Goal: Task Accomplishment & Management: Complete application form

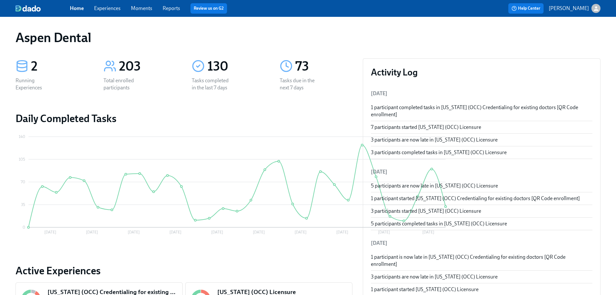
click at [169, 8] on link "Reports" at bounding box center [171, 8] width 17 height 6
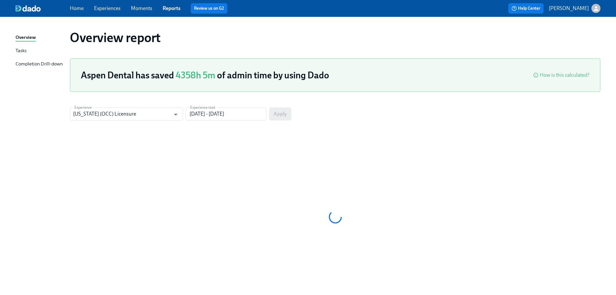
click at [44, 64] on div "Completion Drill-down" at bounding box center [39, 64] width 47 height 8
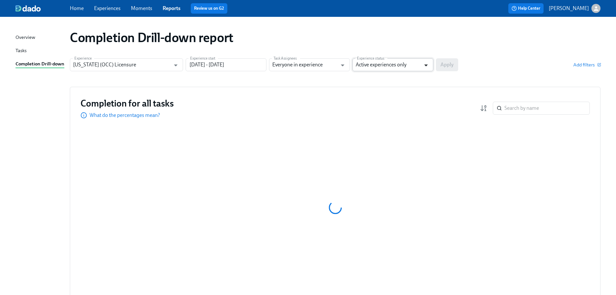
click at [423, 68] on icon "Open" at bounding box center [426, 65] width 9 height 9
click at [400, 90] on li "Active and archived" at bounding box center [393, 91] width 81 height 11
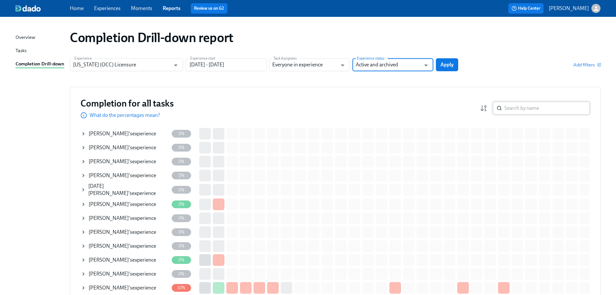
type input "Active and archived"
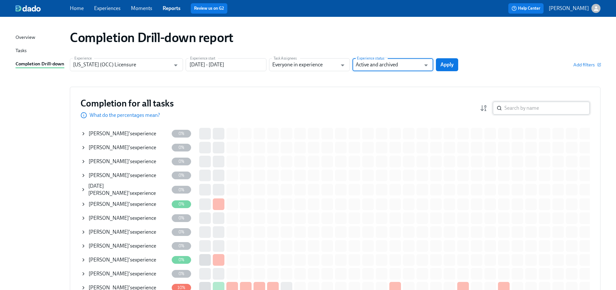
click at [538, 108] on input "search" at bounding box center [547, 108] width 85 height 13
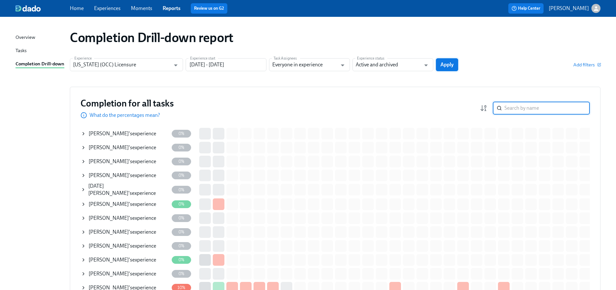
click at [441, 63] on span "Apply" at bounding box center [446, 64] width 13 height 6
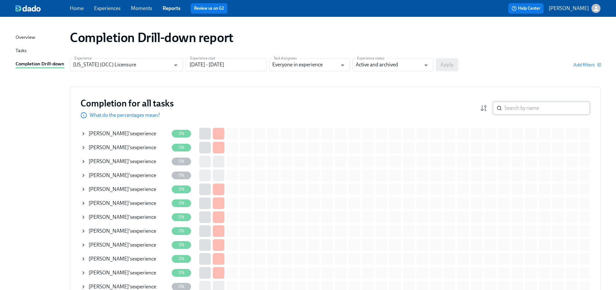
click at [537, 111] on input "search" at bounding box center [547, 108] width 85 height 13
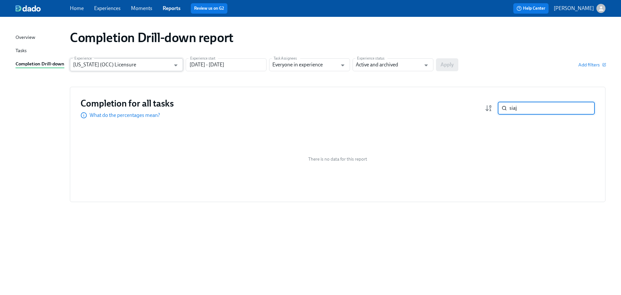
type input "siaj"
click at [159, 60] on input "Illinois (OCC) Licensure" at bounding box center [121, 64] width 97 height 13
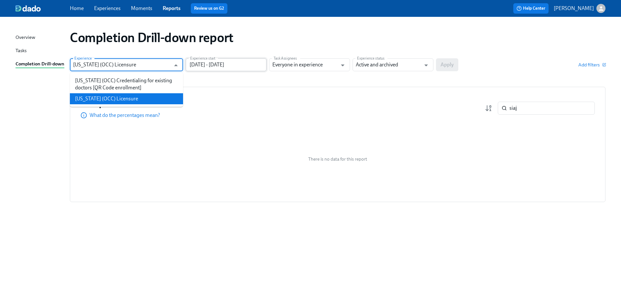
click at [236, 63] on input "07/04/2025 - 10/02/2025" at bounding box center [226, 64] width 81 height 13
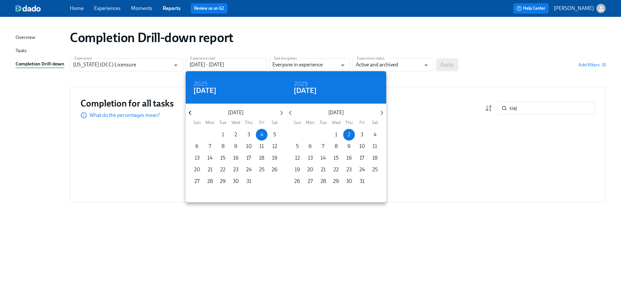
click at [190, 112] on icon "button" at bounding box center [190, 112] width 9 height 9
click at [190, 112] on icon "button" at bounding box center [190, 113] width 3 height 5
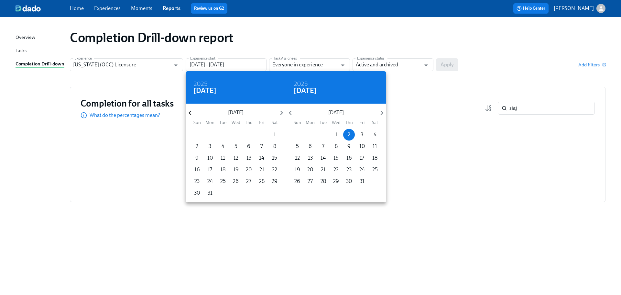
click at [190, 112] on icon "button" at bounding box center [190, 113] width 3 height 5
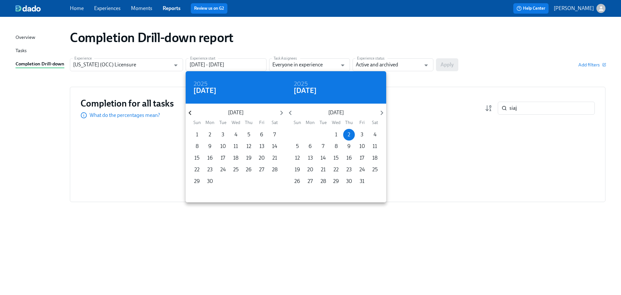
click at [190, 112] on icon "button" at bounding box center [190, 113] width 3 height 5
click at [249, 135] on p "1" at bounding box center [249, 134] width 2 height 7
type input "08/01/2024 - 10/02/2025"
click at [452, 67] on div at bounding box center [310, 147] width 621 height 295
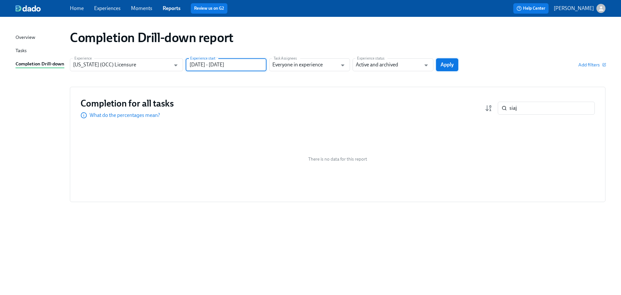
click at [446, 66] on span "Apply" at bounding box center [446, 64] width 13 height 6
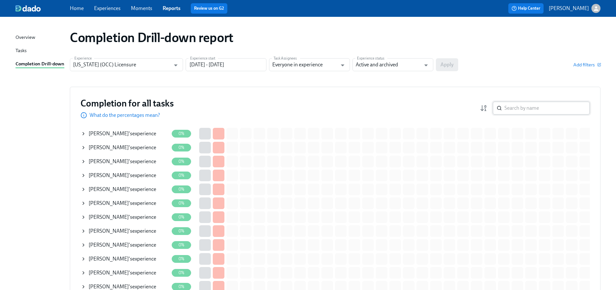
click at [527, 110] on input "search" at bounding box center [547, 108] width 85 height 13
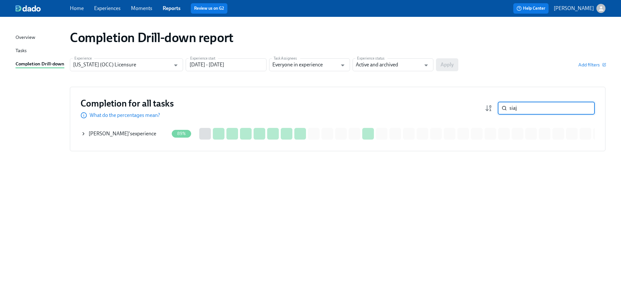
type input "siaj"
click at [136, 130] on div "Brandon Siaj 's experience" at bounding box center [123, 133] width 68 height 7
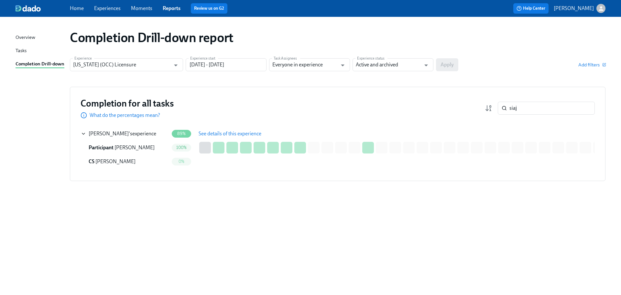
click at [227, 133] on span "See details of this experience" at bounding box center [230, 133] width 63 height 6
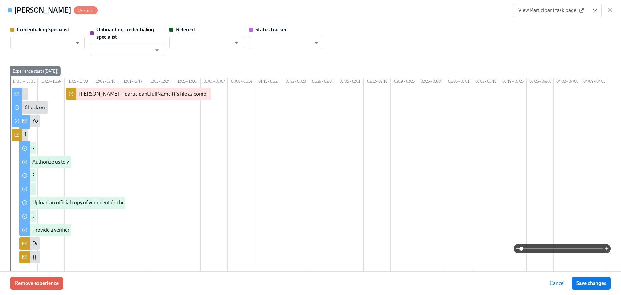
scroll to position [0, 681]
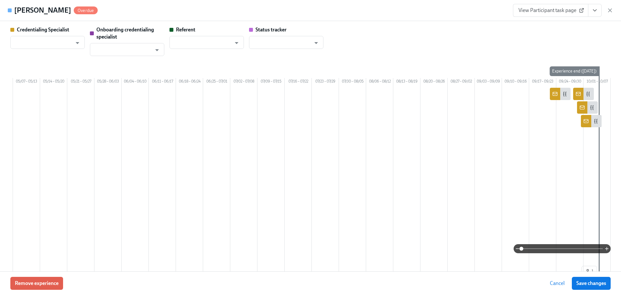
type input "[PERSON_NAME]"
click at [569, 6] on link "View Participant task page" at bounding box center [550, 10] width 75 height 13
click at [544, 15] on link "View Participant task page" at bounding box center [550, 10] width 75 height 13
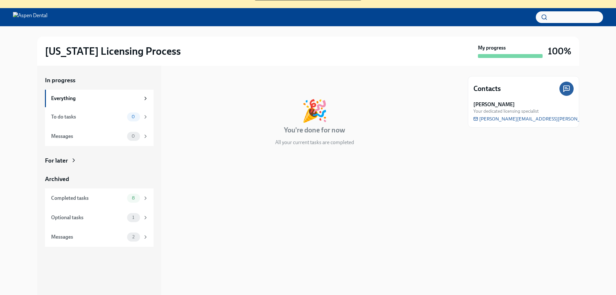
scroll to position [66, 0]
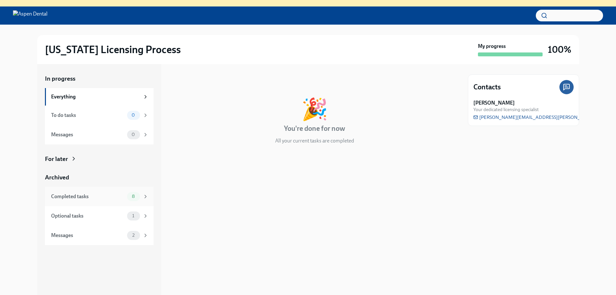
click at [85, 200] on div "Completed tasks" at bounding box center [87, 196] width 73 height 7
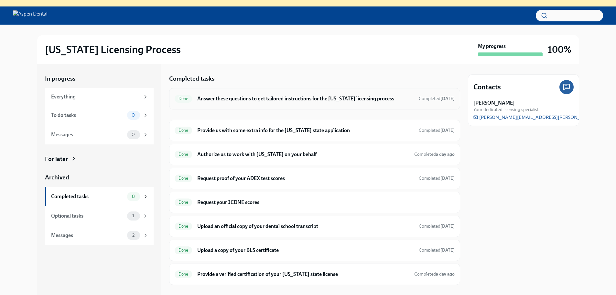
click at [345, 103] on div "Done Answer these questions to get tailored instructions for the [US_STATE] lic…" at bounding box center [315, 98] width 280 height 10
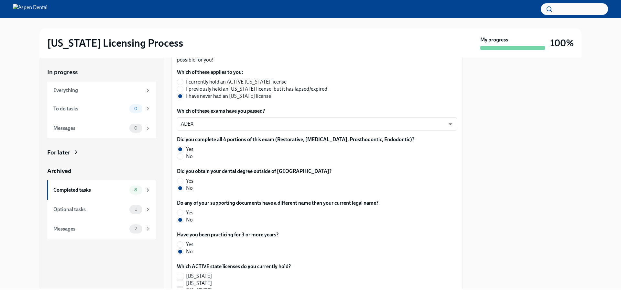
scroll to position [72, 0]
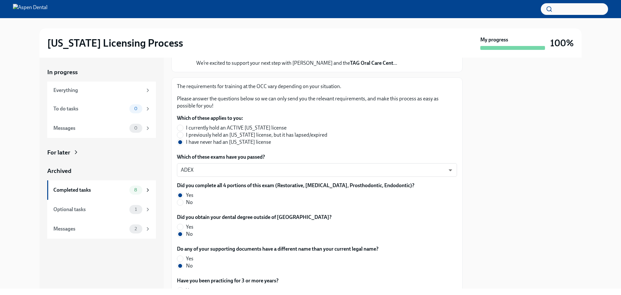
click at [606, 81] on div "In progress Everything To do tasks 0 Messages 0 For later Archived Completed ta…" at bounding box center [310, 173] width 600 height 231
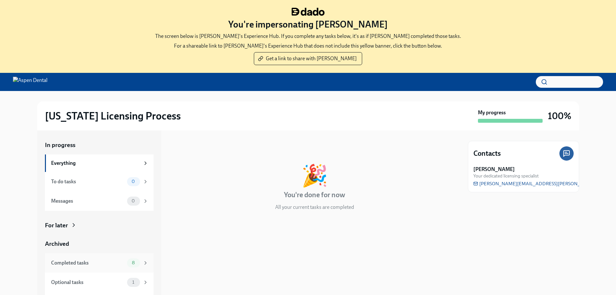
click at [113, 265] on div "Completed tasks" at bounding box center [87, 262] width 73 height 7
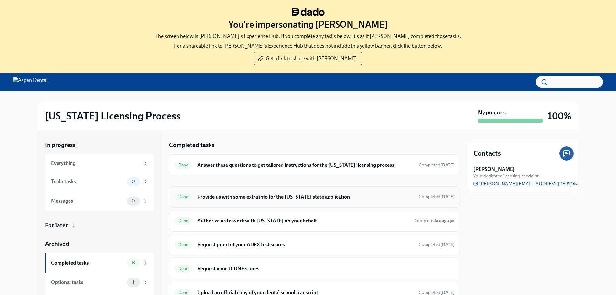
click at [316, 195] on h6 "Provide us with some extra info for the [US_STATE] state application" at bounding box center [305, 196] width 216 height 7
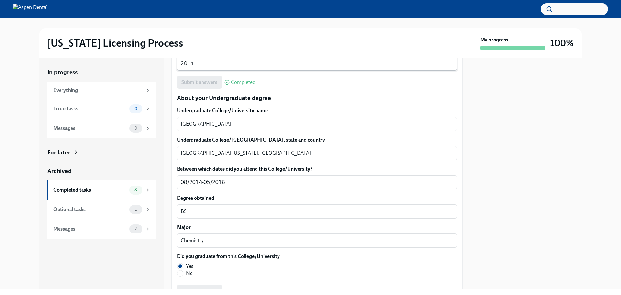
scroll to position [647, 0]
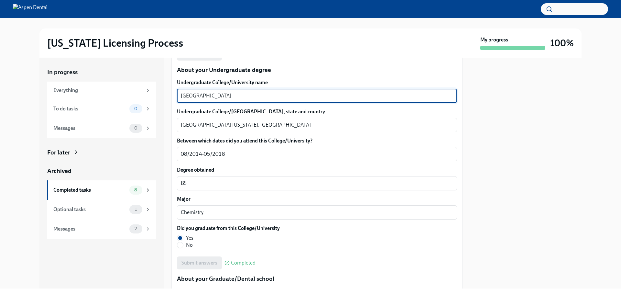
drag, startPoint x: 231, startPoint y: 100, endPoint x: 162, endPoint y: 95, distance: 68.4
click at [162, 95] on div "In progress Everything To do tasks 0 Messages 0 For later Archived Completed ta…" at bounding box center [310, 173] width 542 height 231
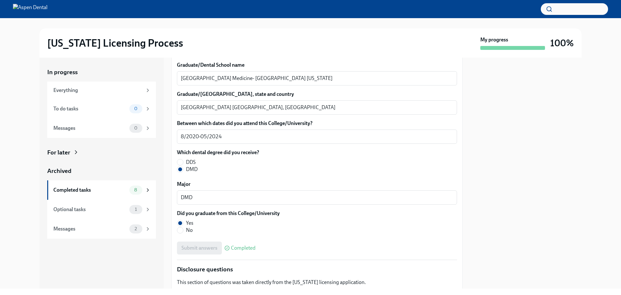
scroll to position [841, 0]
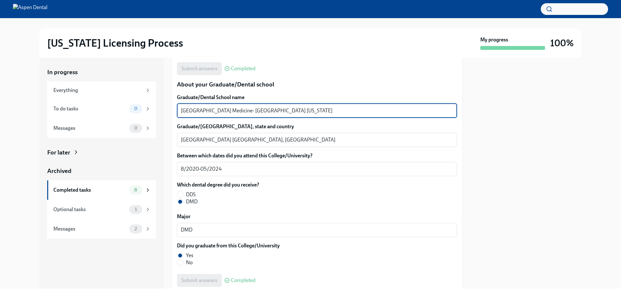
drag, startPoint x: 252, startPoint y: 110, endPoint x: 171, endPoint y: 108, distance: 80.9
click at [171, 108] on div "In progress Everything To do tasks 0 Messages 0 For later Archived Completed ta…" at bounding box center [310, 173] width 542 height 231
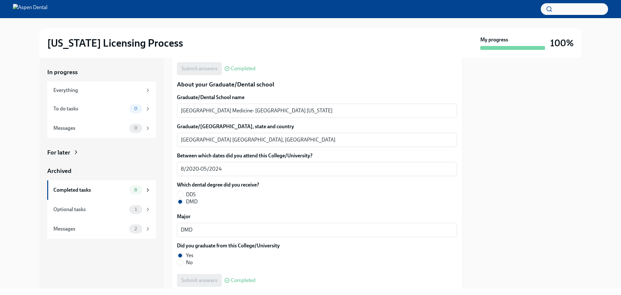
click at [608, 138] on div "In progress Everything To do tasks 0 Messages 0 For later Archived Completed ta…" at bounding box center [310, 173] width 600 height 231
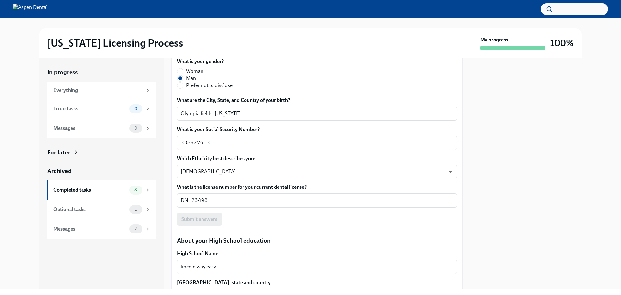
scroll to position [0, 0]
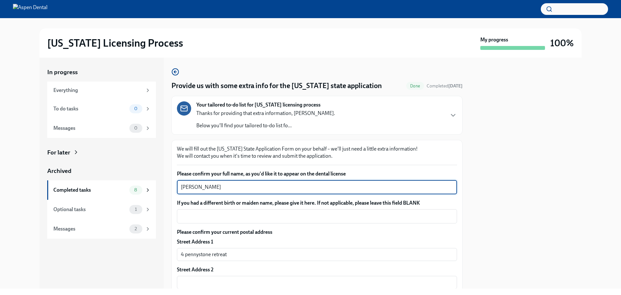
drag, startPoint x: 236, startPoint y: 188, endPoint x: 169, endPoint y: 186, distance: 66.6
click at [169, 186] on div "In progress Everything To do tasks 0 Messages 0 For later Archived Completed ta…" at bounding box center [310, 173] width 542 height 231
click at [348, 238] on div "Please confirm your current postal address Street Address 1 4 pennystone retrea…" at bounding box center [317, 288] width 280 height 121
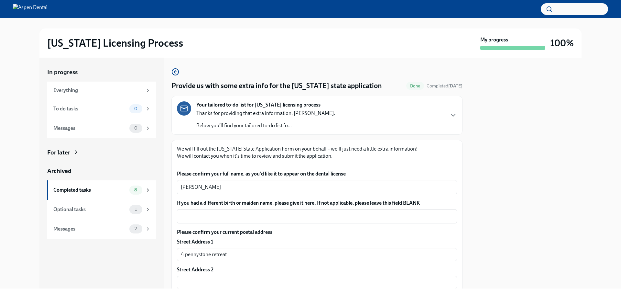
drag, startPoint x: 611, startPoint y: 150, endPoint x: 421, endPoint y: 196, distance: 195.4
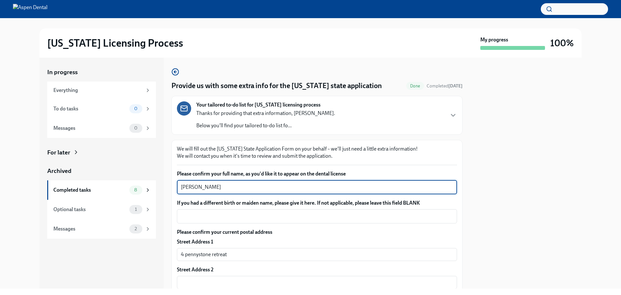
drag, startPoint x: 223, startPoint y: 186, endPoint x: 176, endPoint y: 183, distance: 46.6
